Goal: Complete application form

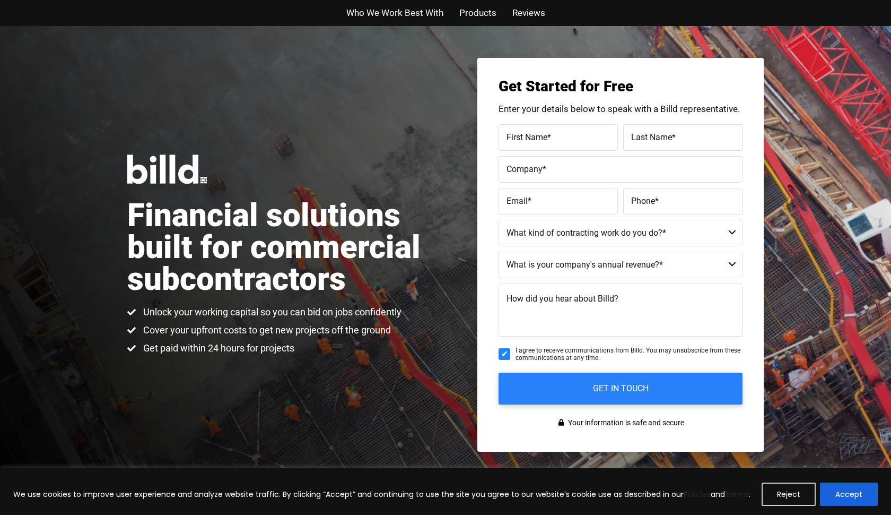
click at [577, 142] on label "First Name *" at bounding box center [558, 136] width 103 height 15
click at [577, 142] on input "First Name *" at bounding box center [558, 137] width 119 height 27
type input "Tushar"
type input "Dubey"
type input "1716 Seventh LLC"
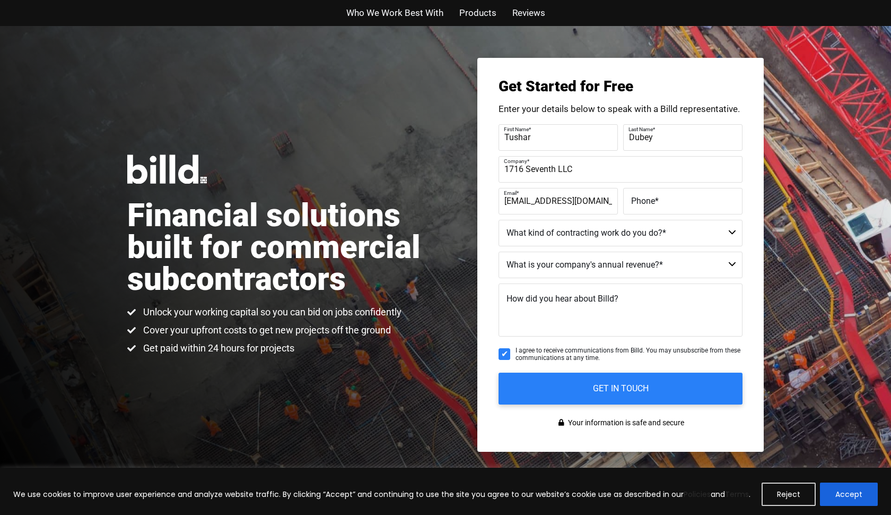
type input "[EMAIL_ADDRESS][DOMAIN_NAME]"
type input "[PHONE_NUMBER]"
select select "Not a Contractor"
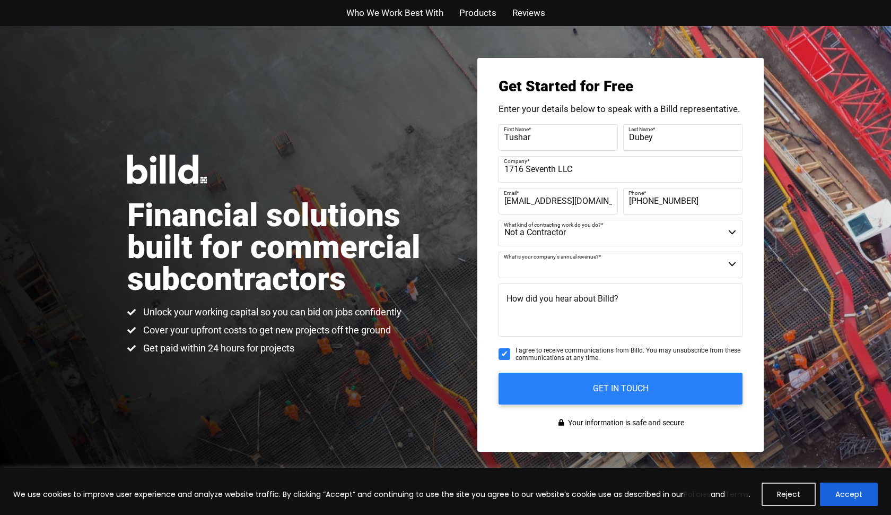
select select "$2M - $4M"
click at [545, 301] on span "How did you hear about Billd?" at bounding box center [563, 298] width 112 height 10
click at [545, 301] on textarea "How did you hear about Billd?" at bounding box center [621, 309] width 244 height 53
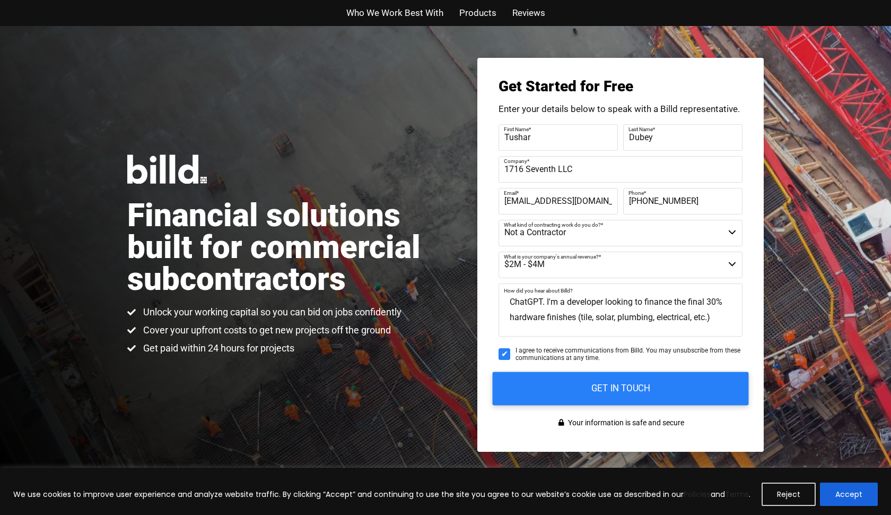
type textarea "ChatGPT. I'm a developer looking to finance the final 30% hardware finishes (ti…"
click at [545, 388] on input "GET IN TOUCH" at bounding box center [621, 387] width 256 height 33
